Goal: Information Seeking & Learning: Stay updated

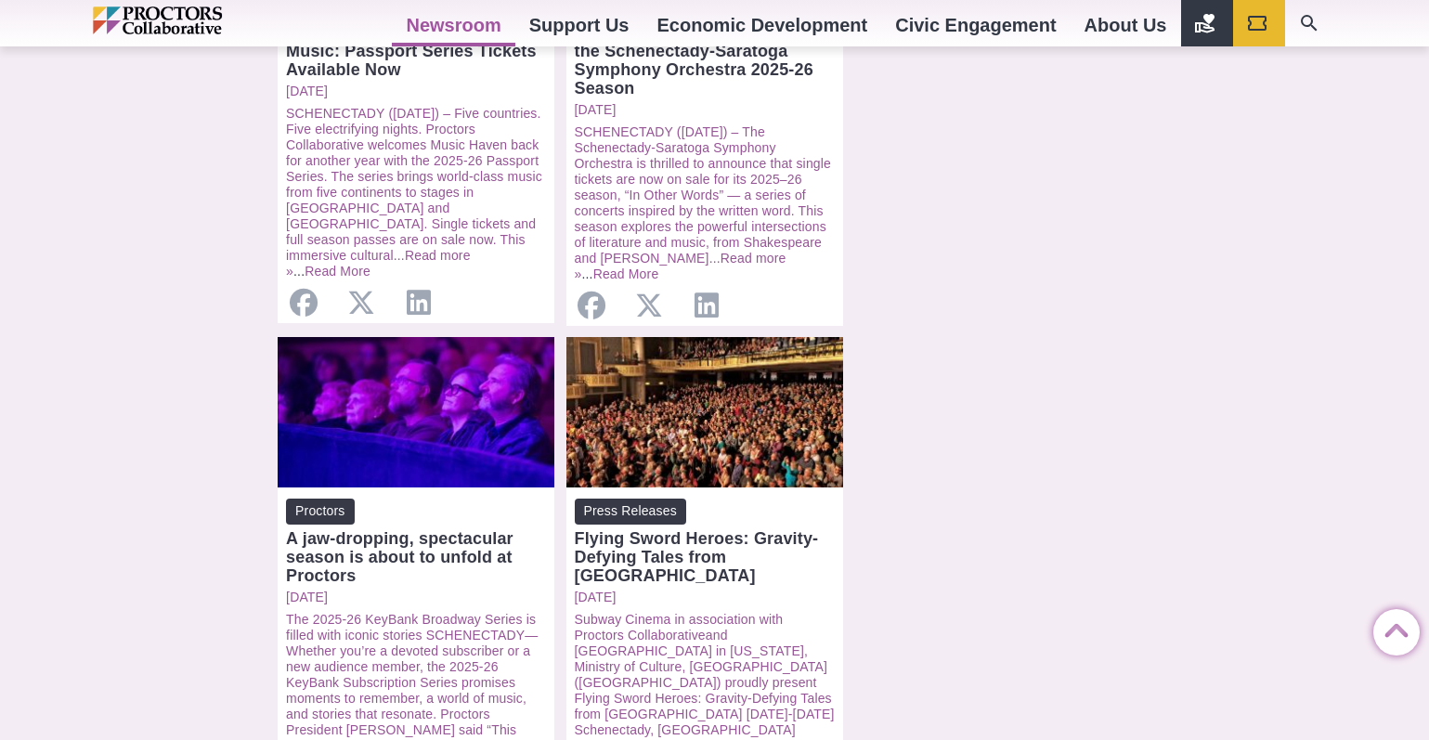
scroll to position [2042, 0]
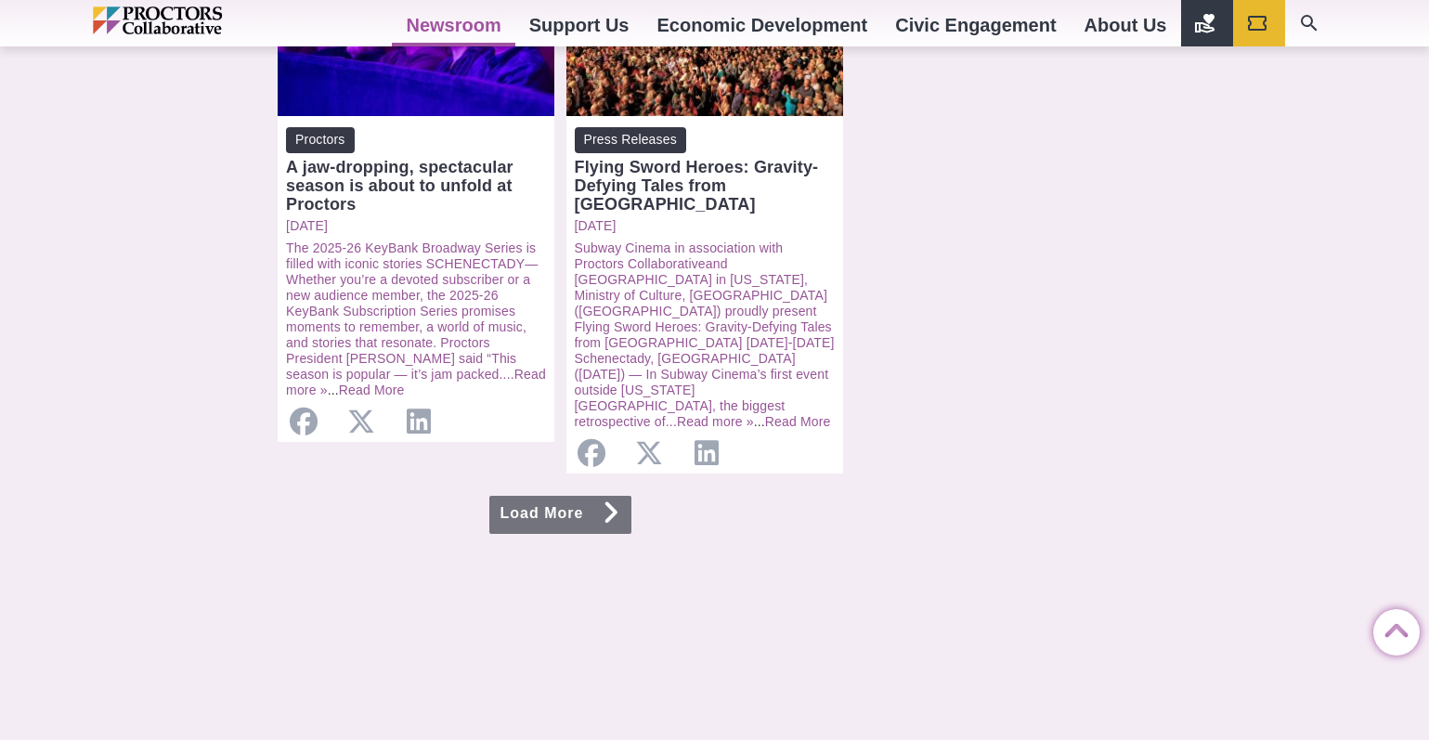
click at [588, 496] on link "Load More" at bounding box center [560, 515] width 143 height 38
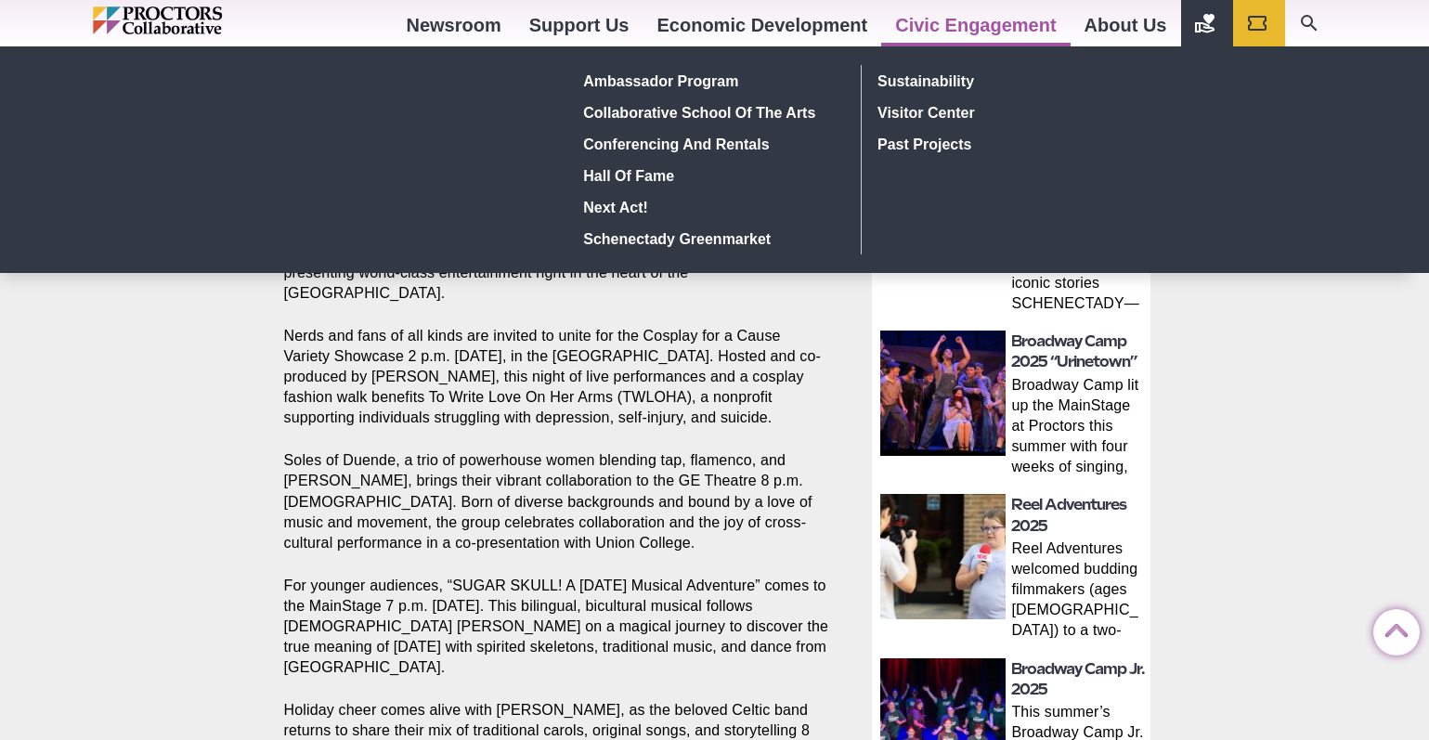
scroll to position [557, 0]
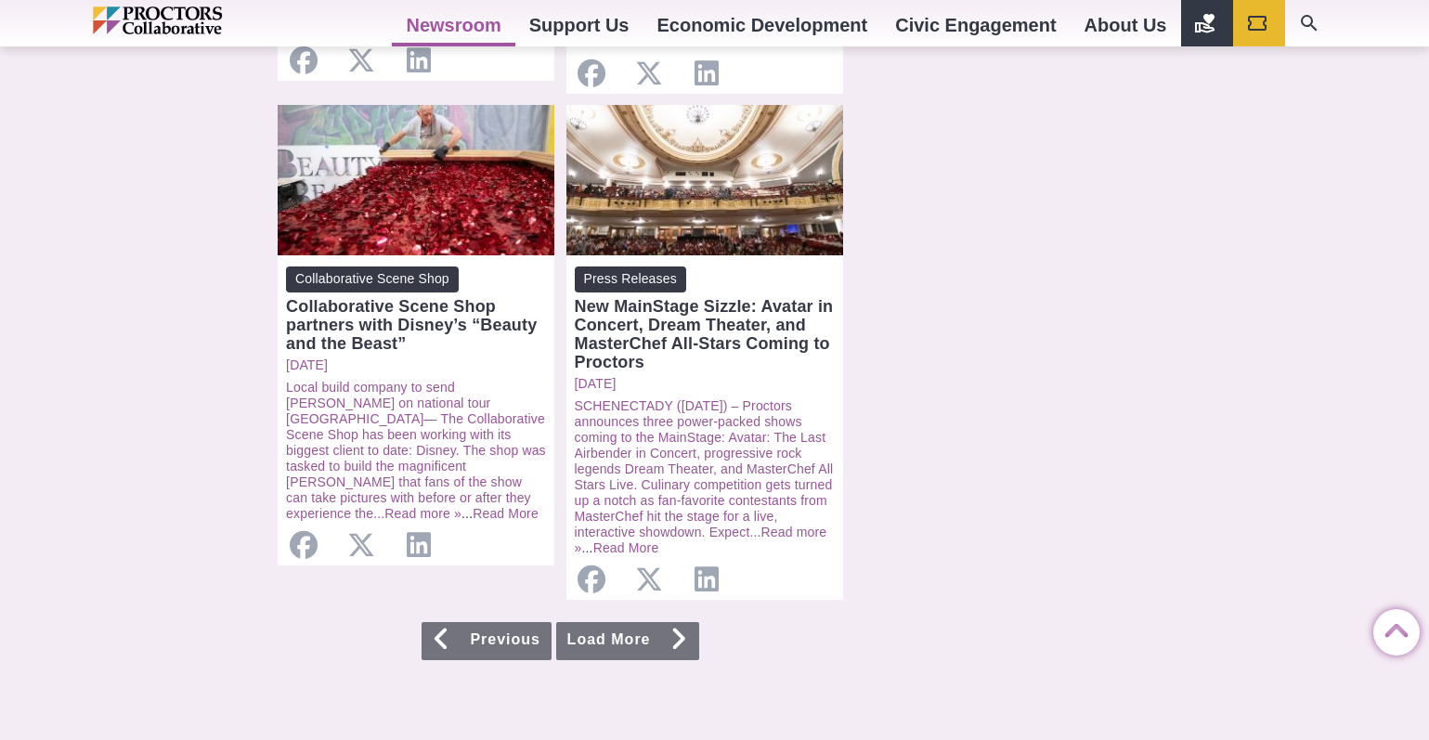
scroll to position [1856, 0]
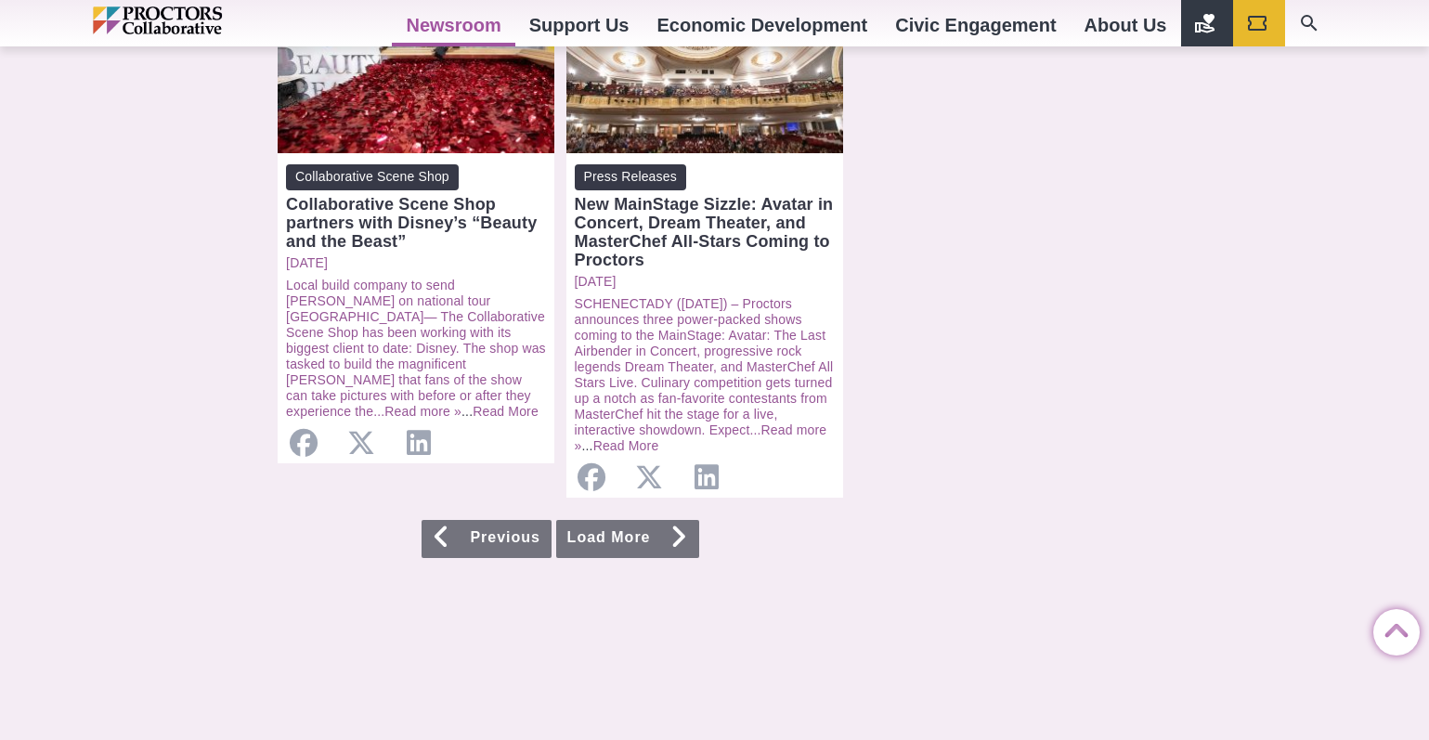
click at [644, 520] on link "Load More" at bounding box center [627, 539] width 143 height 38
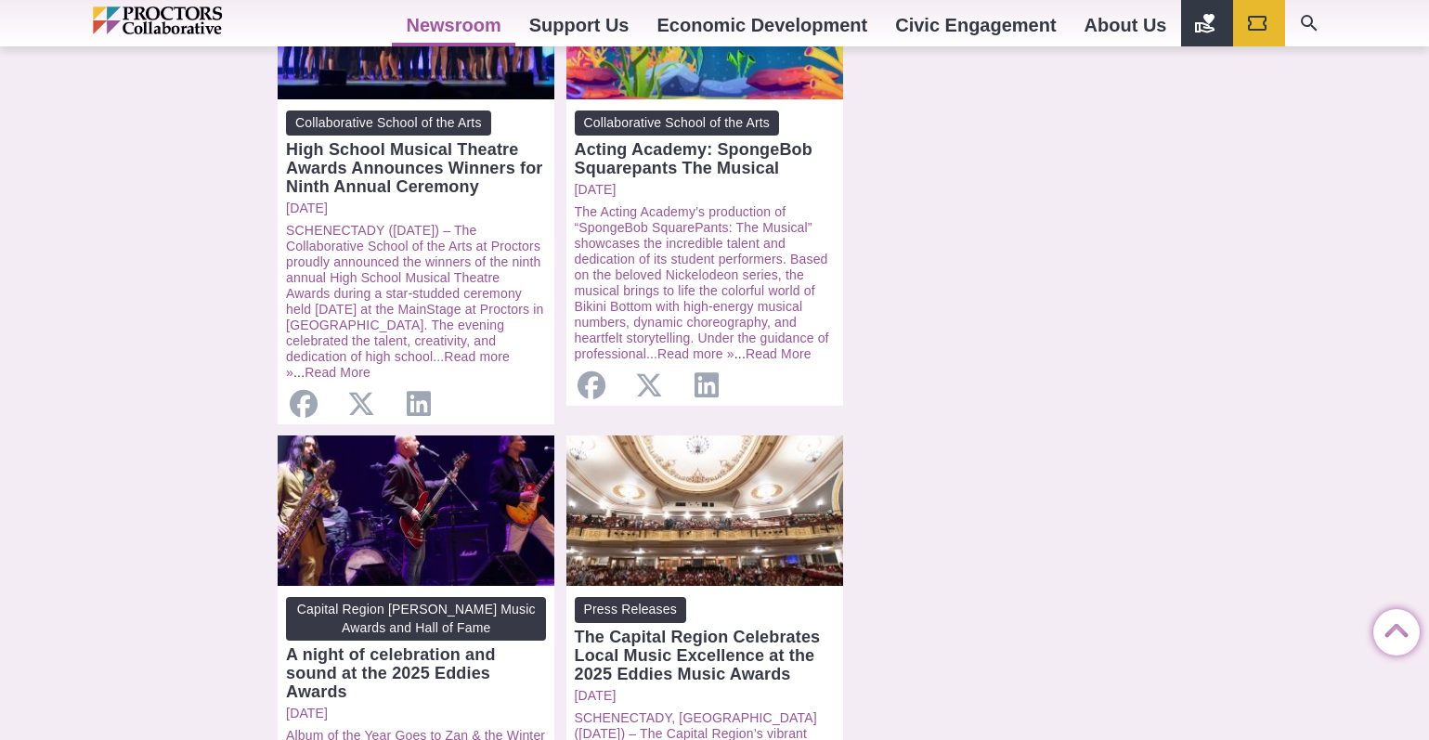
scroll to position [1856, 0]
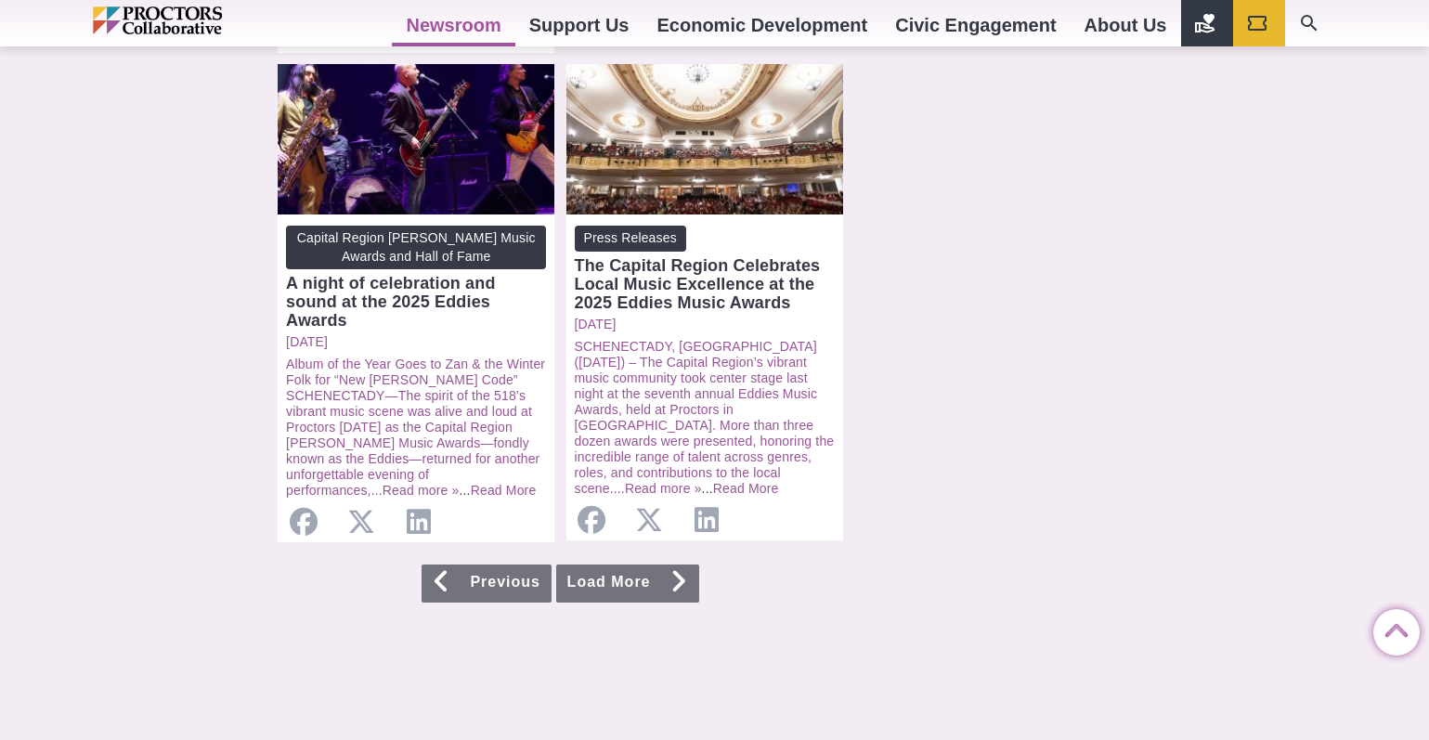
click at [644, 564] on link "Load More" at bounding box center [627, 583] width 143 height 38
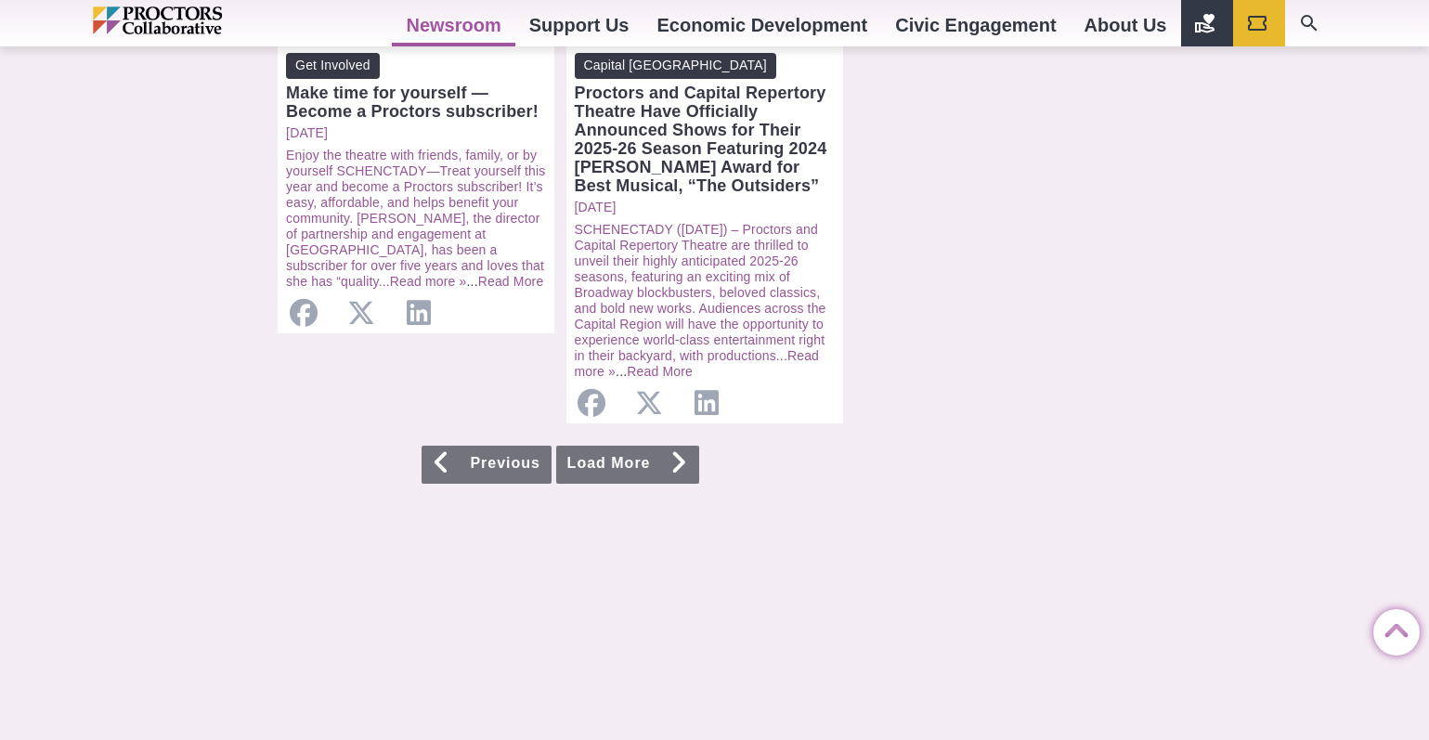
scroll to position [2042, 0]
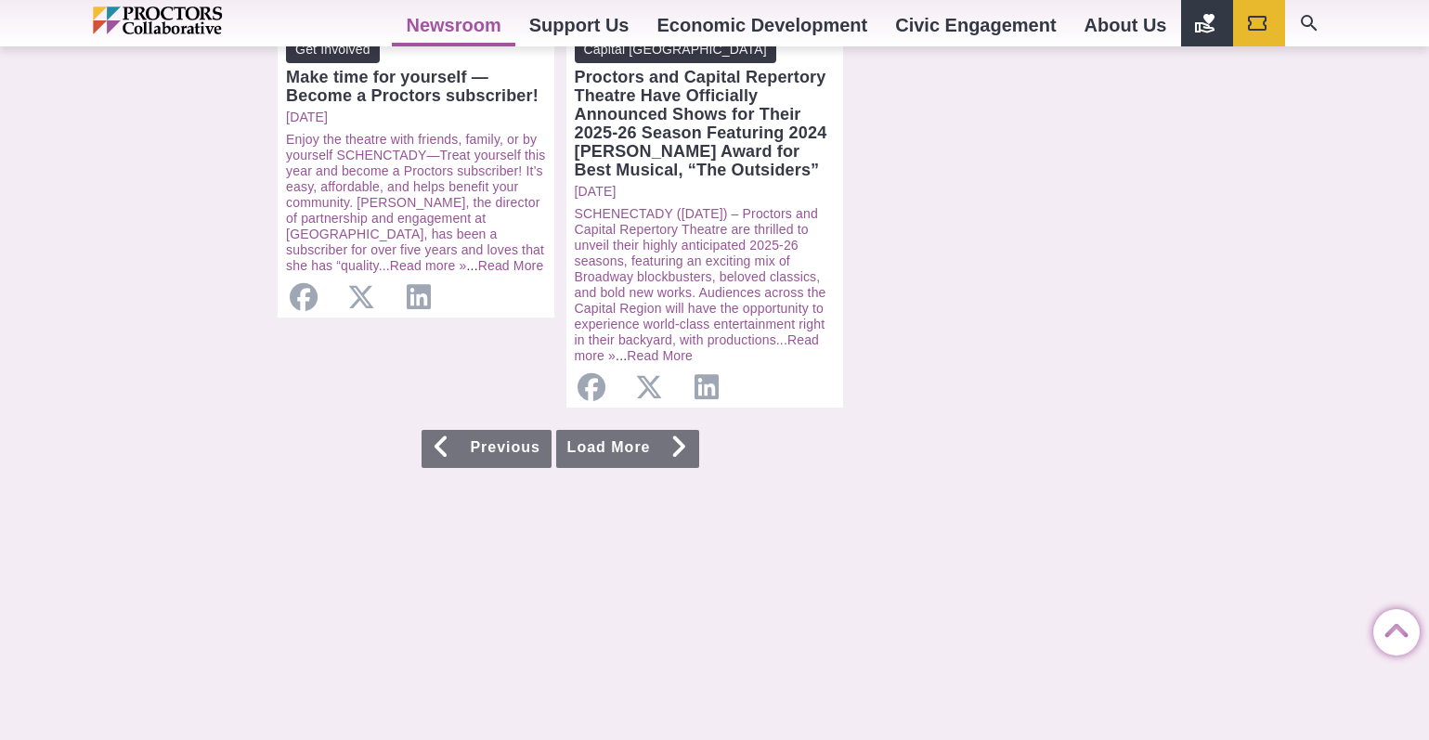
click at [643, 430] on link "Load More" at bounding box center [627, 449] width 143 height 38
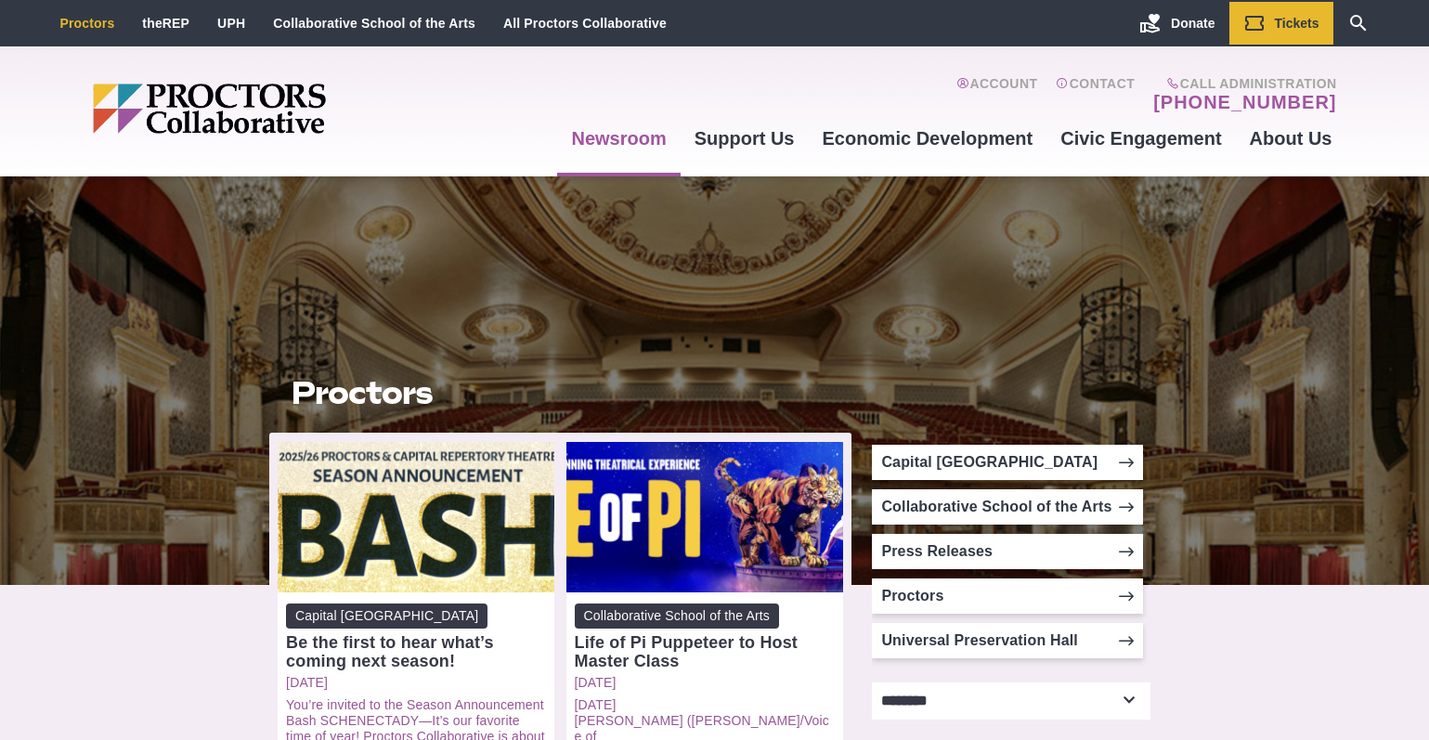
click at [75, 24] on link "Proctors" at bounding box center [87, 23] width 55 height 15
